Goal: Find contact information: Find contact information

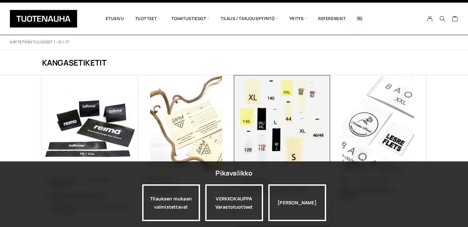
scroll to position [12, 0]
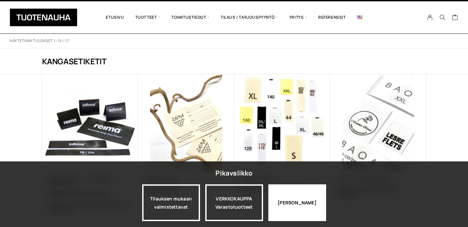
click at [301, 205] on div "Jatka katselua" at bounding box center [297, 202] width 58 height 37
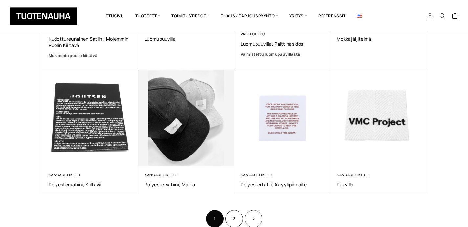
scroll to position [317, 0]
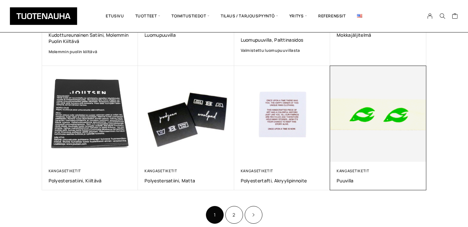
click at [406, 125] on img at bounding box center [377, 113] width 101 height 101
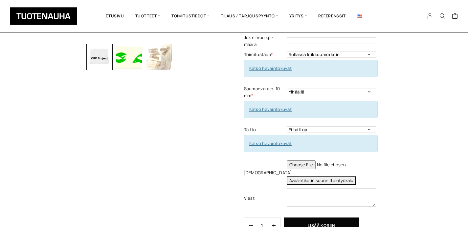
scroll to position [616, 0]
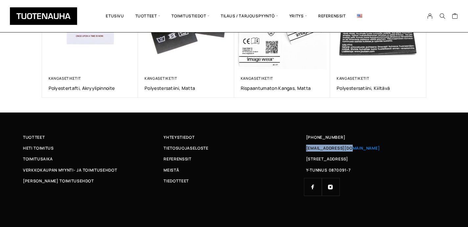
drag, startPoint x: 366, startPoint y: 148, endPoint x: 306, endPoint y: 150, distance: 59.8
click at [306, 150] on div "[EMAIL_ADDRESS][DOMAIN_NAME]" at bounding box center [374, 148] width 140 height 7
copy span "[EMAIL_ADDRESS][DOMAIN_NAME]"
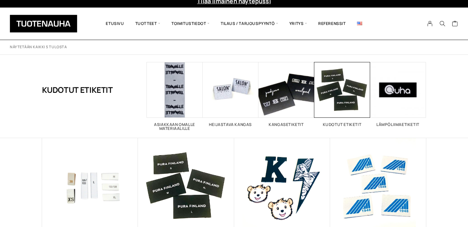
scroll to position [7, 0]
